Goal: Task Accomplishment & Management: Use online tool/utility

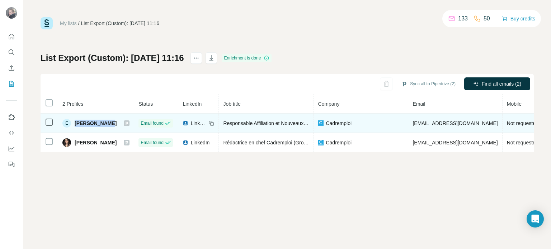
drag, startPoint x: 109, startPoint y: 121, endPoint x: 74, endPoint y: 124, distance: 34.6
click at [74, 124] on div "E Elsa Nakache" at bounding box center [95, 123] width 67 height 9
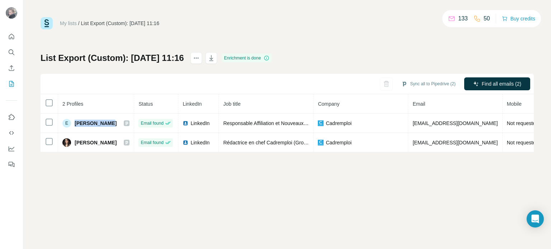
copy span "Elsa Nakache"
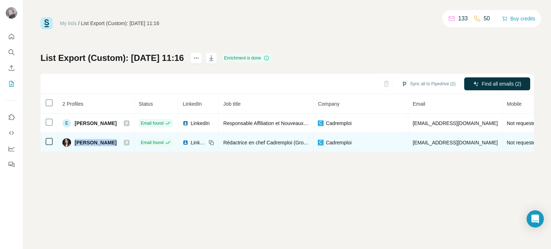
drag, startPoint x: 75, startPoint y: 142, endPoint x: 104, endPoint y: 140, distance: 29.2
click at [104, 140] on span "Sylvia Di Pasquale" at bounding box center [96, 142] width 42 height 7
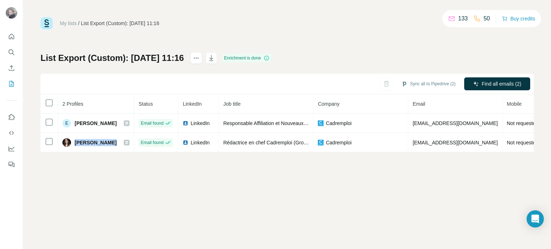
copy span "Sylvia Di Pas"
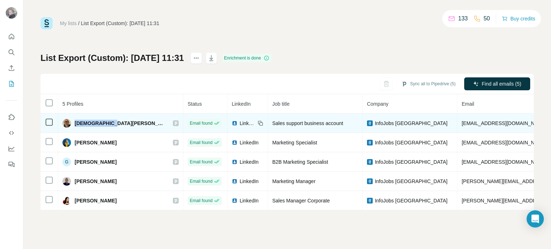
drag, startPoint x: 76, startPoint y: 122, endPoint x: 108, endPoint y: 118, distance: 31.8
click at [107, 120] on span "[DEMOGRAPHIC_DATA][PERSON_NAME]" at bounding box center [120, 123] width 91 height 7
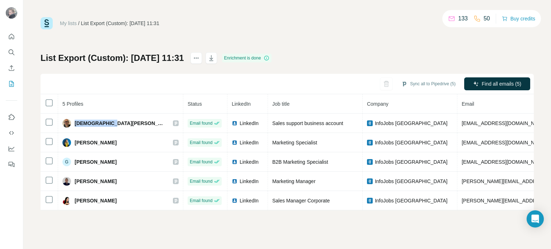
copy span "[DEMOGRAPHIC_DATA][PERSON_NAME]"
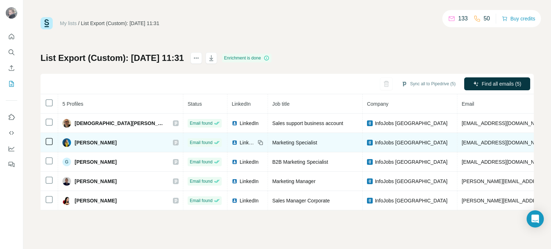
click at [76, 141] on span "[PERSON_NAME]" at bounding box center [96, 142] width 42 height 7
click at [76, 140] on span "[PERSON_NAME]" at bounding box center [96, 142] width 42 height 7
drag, startPoint x: 75, startPoint y: 140, endPoint x: 109, endPoint y: 142, distance: 33.8
click at [109, 142] on span "Federica Gagliasso" at bounding box center [96, 142] width 42 height 7
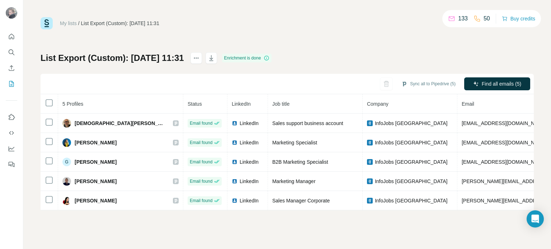
copy span "Federica Gagli"
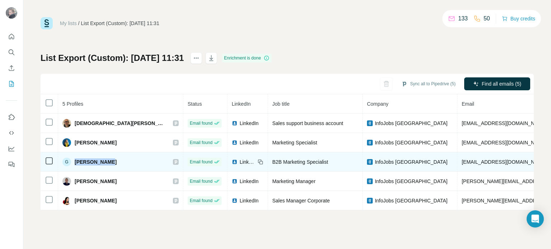
drag, startPoint x: 75, startPoint y: 160, endPoint x: 104, endPoint y: 160, distance: 29.1
click at [104, 160] on span "Giulia Grazzi" at bounding box center [96, 162] width 42 height 7
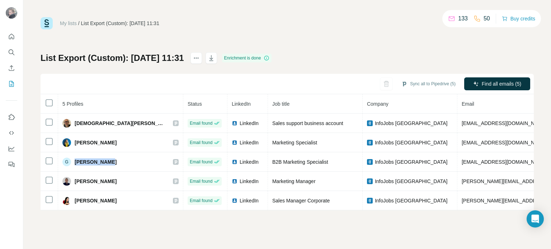
copy span "Giulia Grazz"
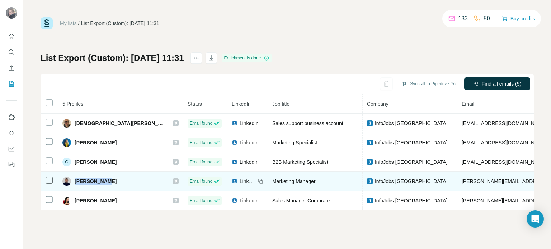
drag, startPoint x: 76, startPoint y: 180, endPoint x: 105, endPoint y: 178, distance: 29.8
click at [104, 180] on span "Michele Antonelli" at bounding box center [96, 181] width 42 height 7
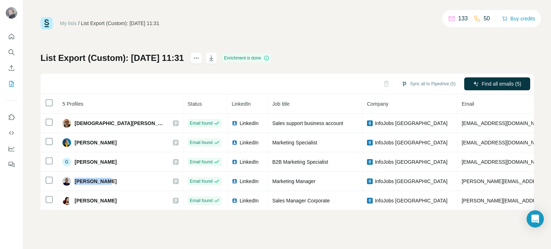
copy span "Michele Ant"
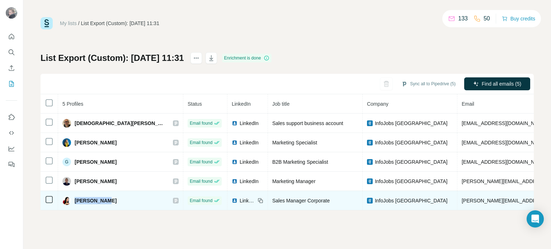
drag, startPoint x: 73, startPoint y: 201, endPoint x: 103, endPoint y: 199, distance: 29.8
click at [103, 199] on div "Sabina Bovo" at bounding box center [89, 201] width 54 height 9
copy span "Sabina Bovo"
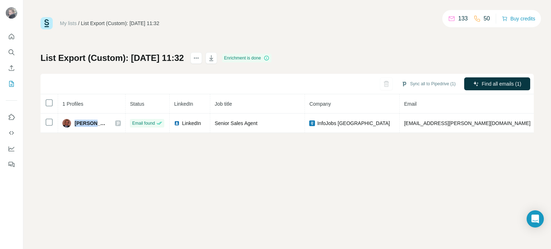
drag, startPoint x: 76, startPoint y: 121, endPoint x: 117, endPoint y: 96, distance: 48.8
click at [94, 119] on div "[PERSON_NAME]" at bounding box center [85, 123] width 46 height 9
copy span "[PERSON_NAME]"
